Goal: Information Seeking & Learning: Learn about a topic

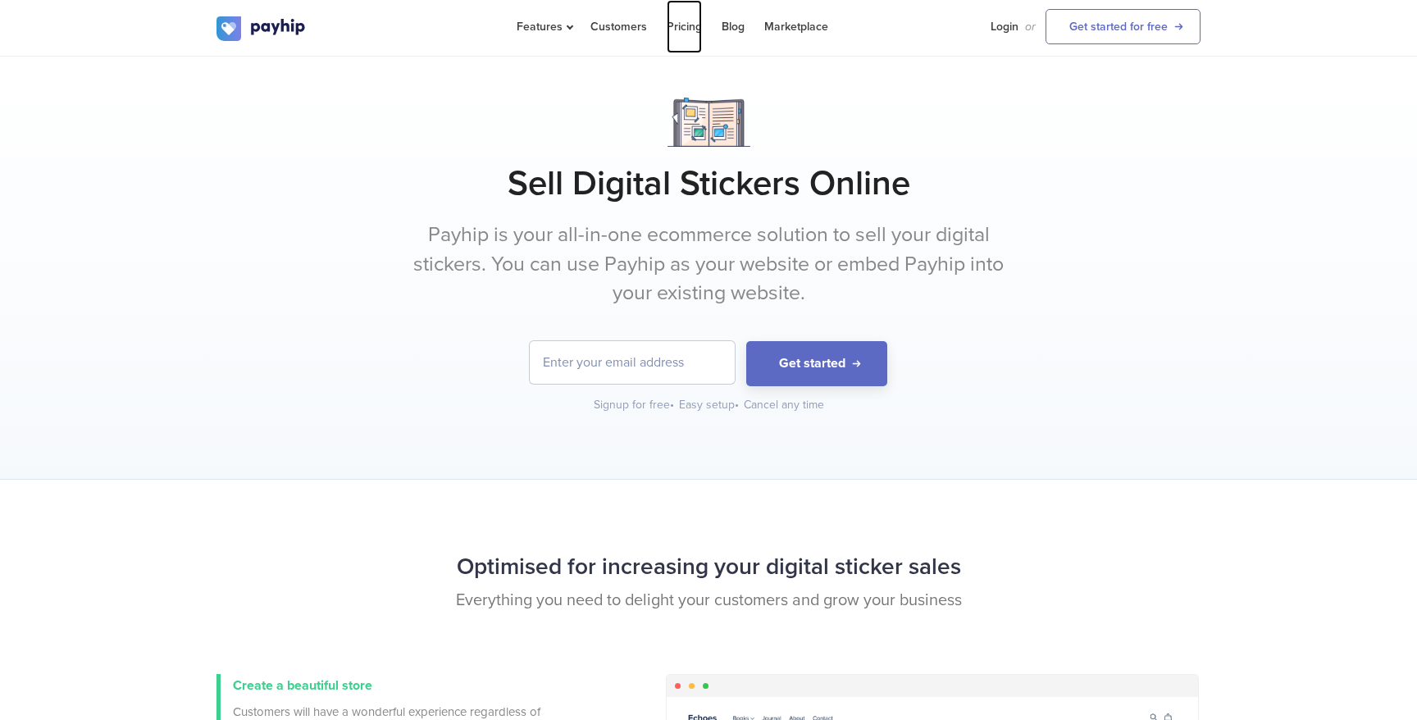
click at [684, 19] on link "Pricing" at bounding box center [683, 26] width 35 height 53
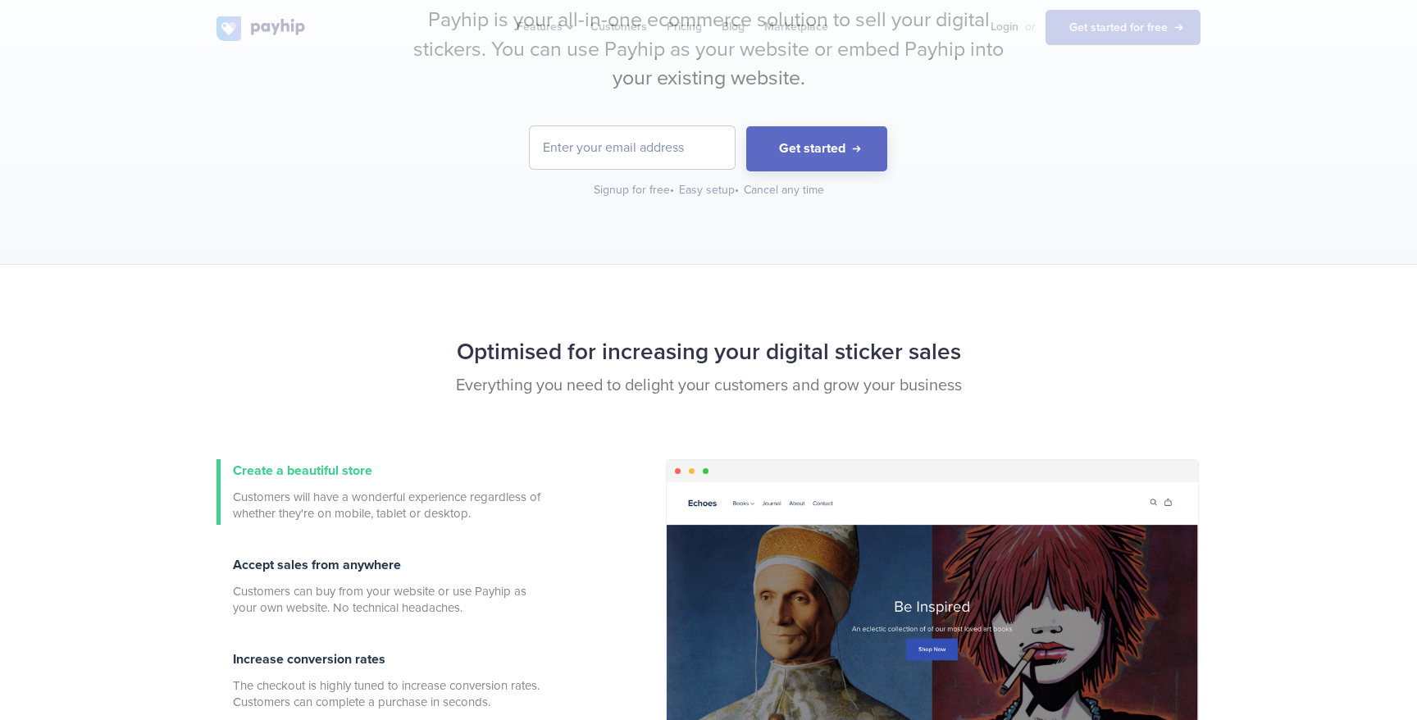
scroll to position [471, 0]
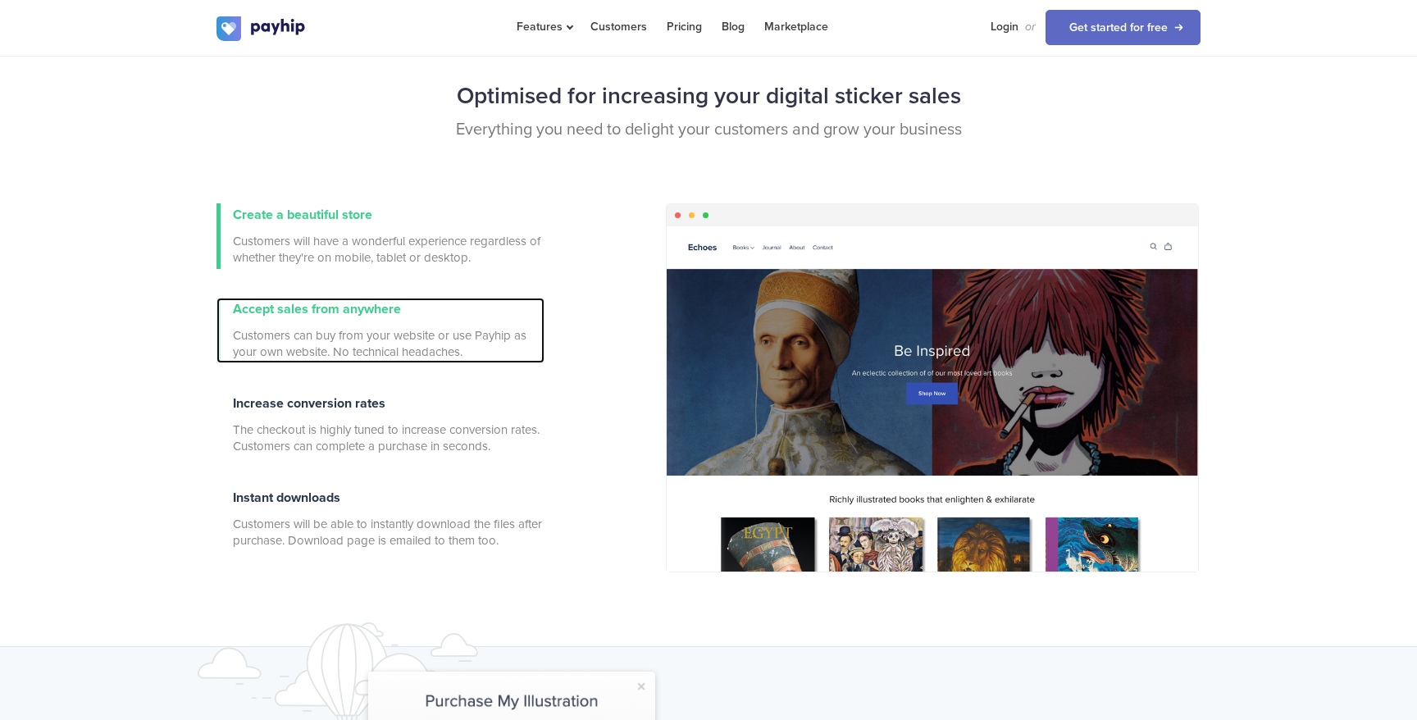
click at [366, 302] on span "Accept sales from anywhere" at bounding box center [317, 309] width 168 height 16
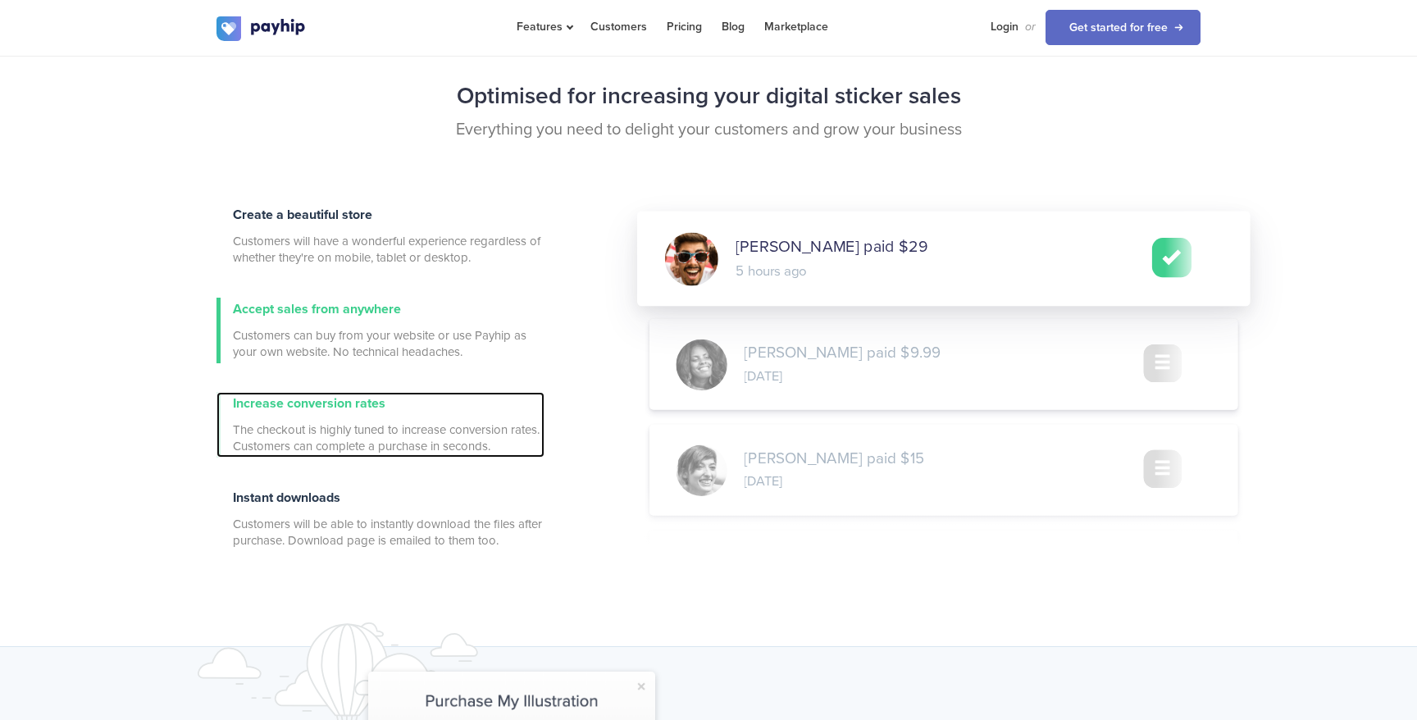
click at [375, 396] on span "Increase conversion rates" at bounding box center [309, 403] width 152 height 16
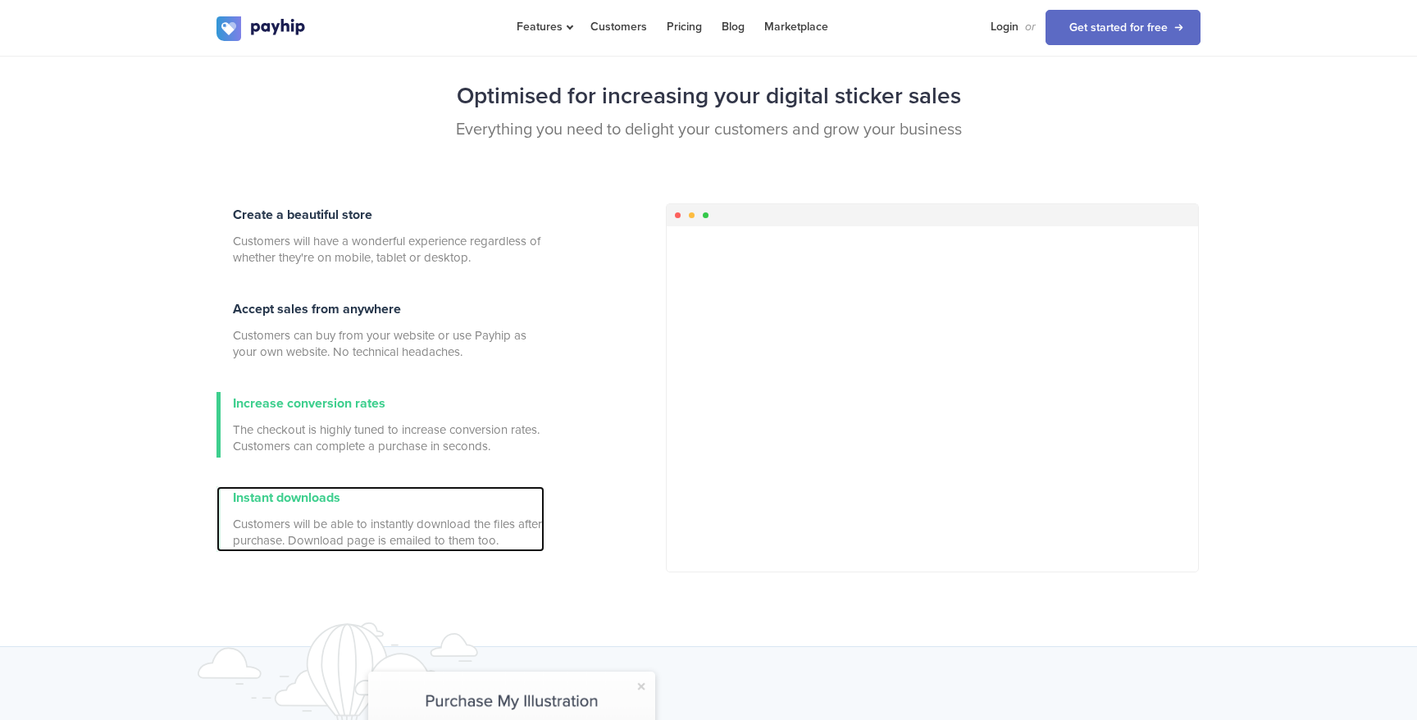
click at [352, 490] on div "Instant downloads Customers will be able to instantly download the files after …" at bounding box center [389, 519] width 312 height 66
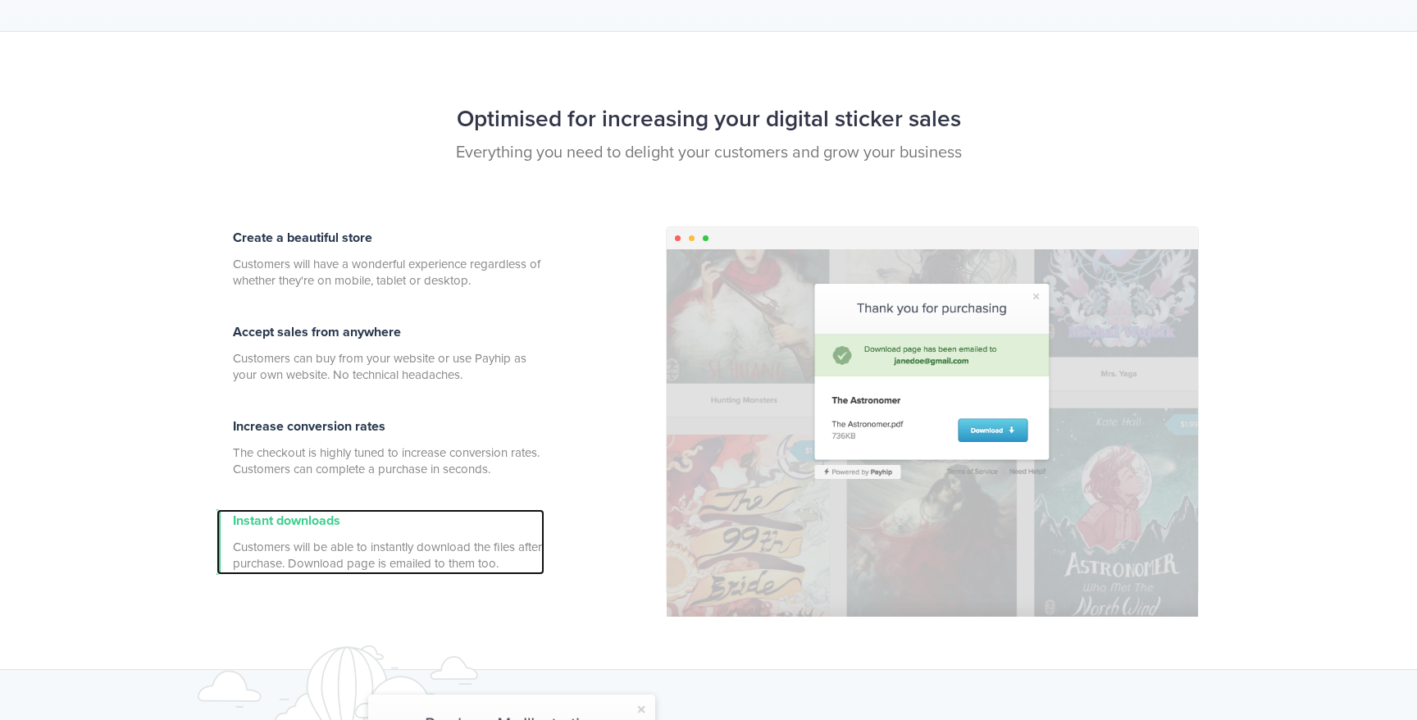
scroll to position [0, 0]
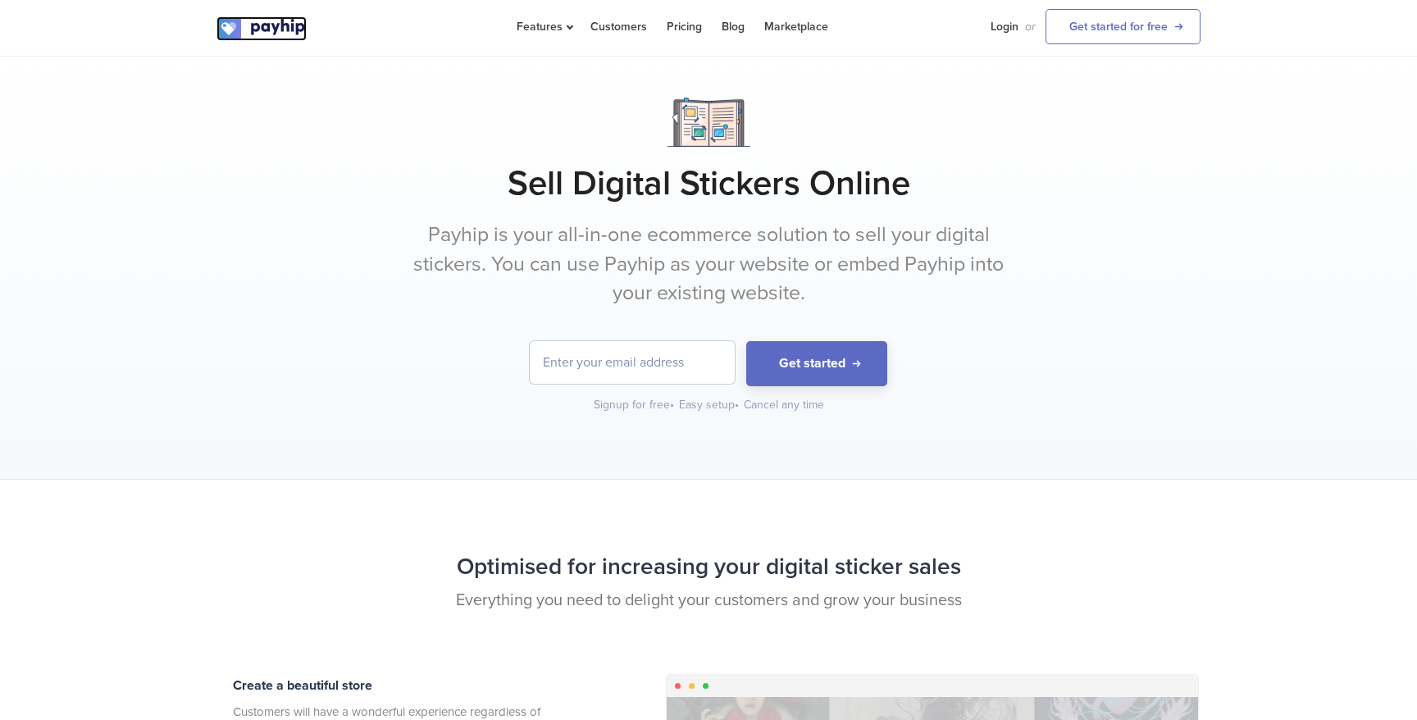
click at [262, 35] on img at bounding box center [261, 28] width 90 height 25
